Goal: Information Seeking & Learning: Learn about a topic

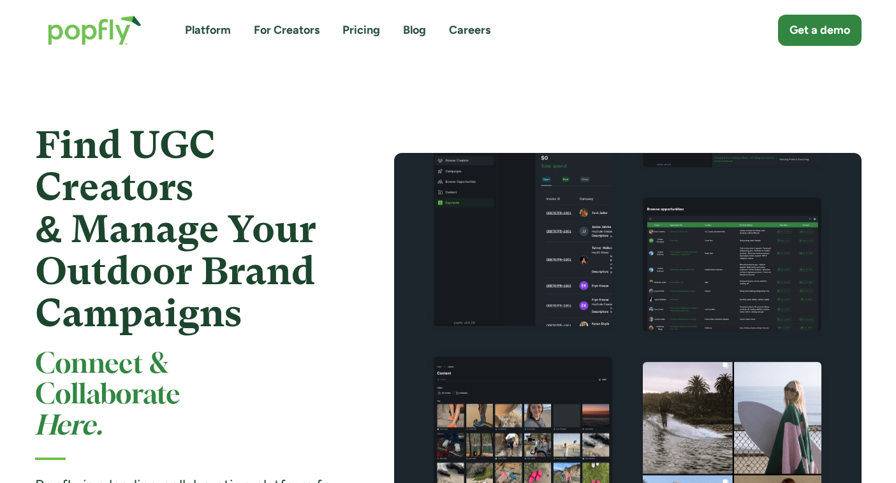
click at [404, 30] on link "Blog" at bounding box center [414, 30] width 23 height 16
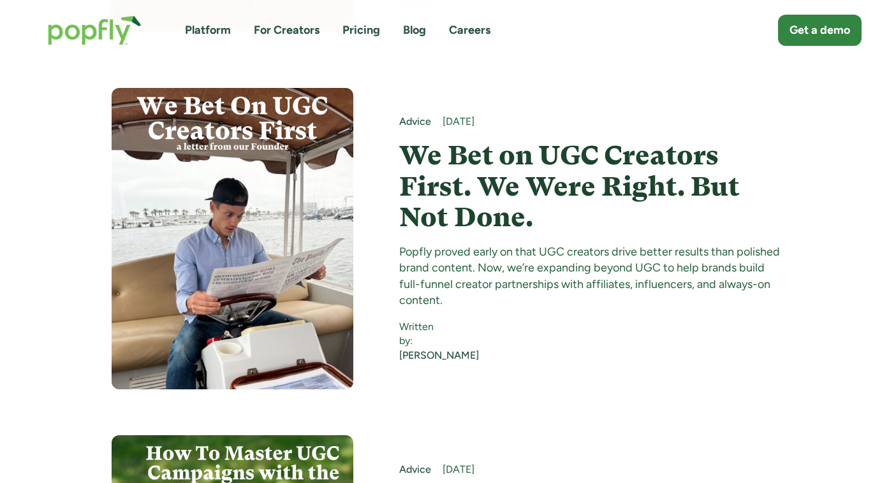
scroll to position [5158, 0]
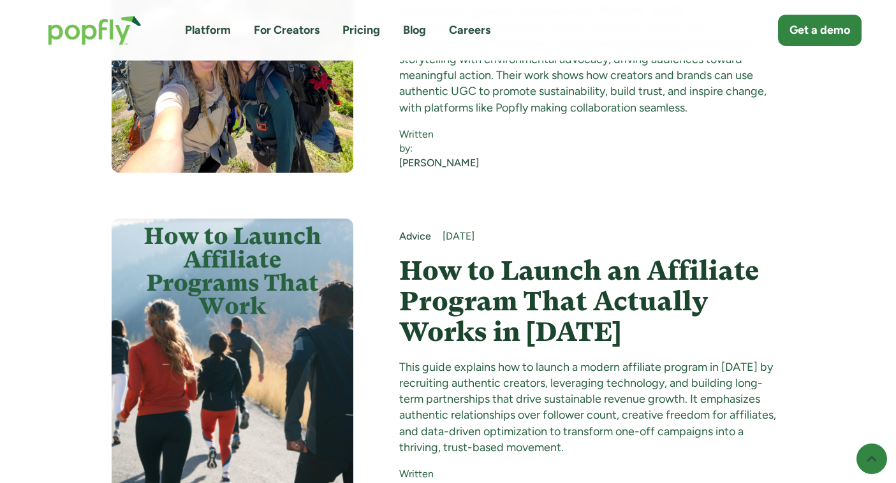
click at [263, 274] on img at bounding box center [233, 370] width 242 height 302
click at [452, 256] on h4 "How to Launch an Affiliate Program That Actually Works in 2025" at bounding box center [591, 302] width 385 height 92
